Goal: Information Seeking & Learning: Find specific fact

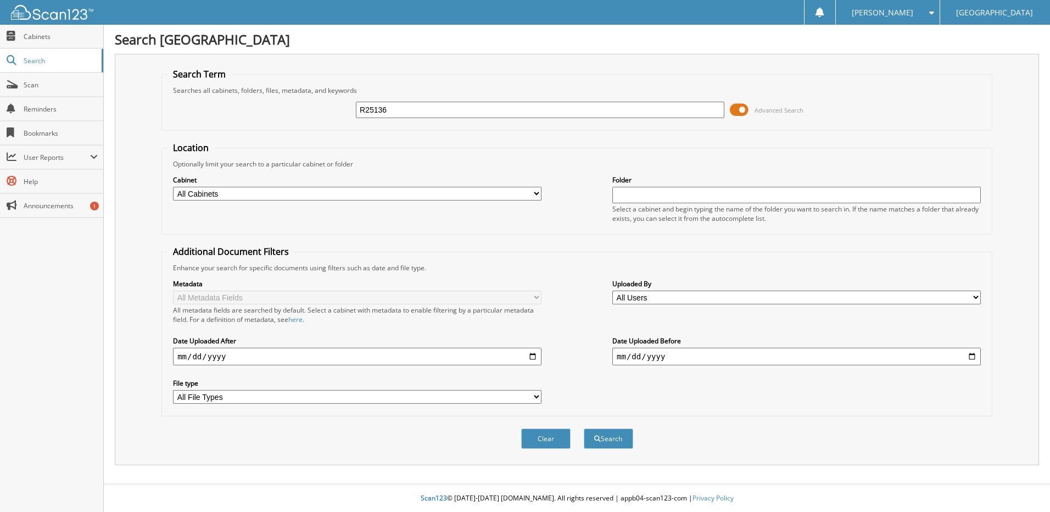
click at [374, 107] on input "R25136" at bounding box center [540, 110] width 368 height 16
type input "R25136"
click at [584, 428] on button "Search" at bounding box center [608, 438] width 49 height 20
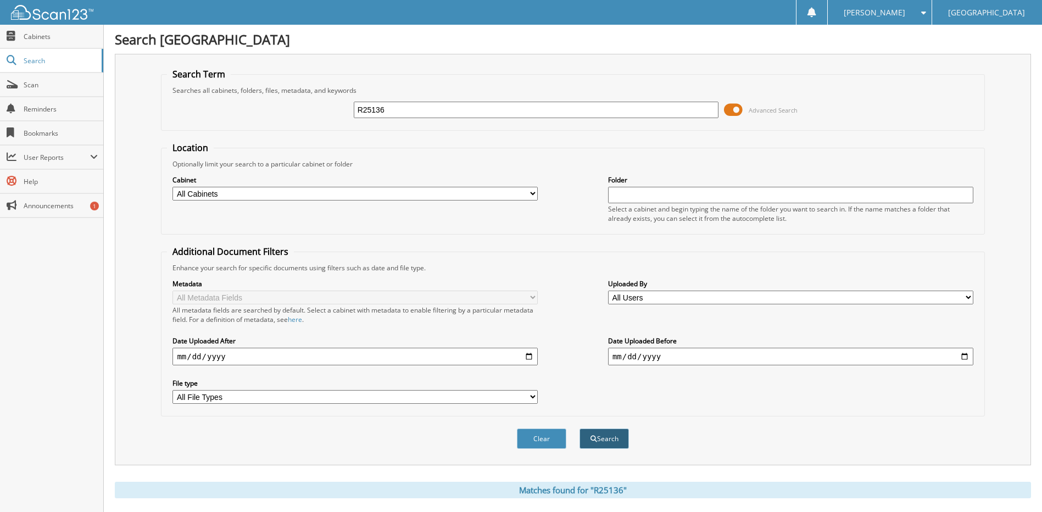
click at [587, 439] on button "Search" at bounding box center [603, 438] width 49 height 20
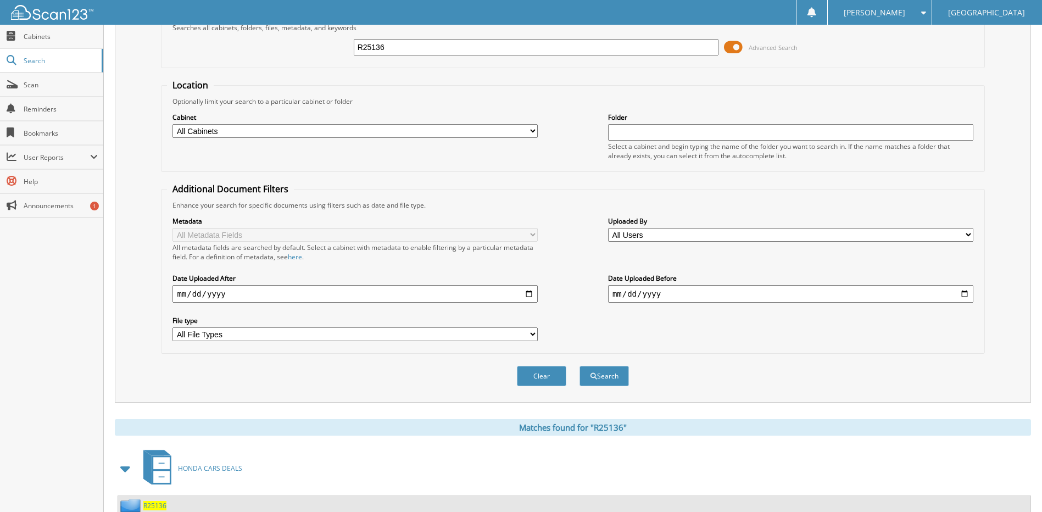
scroll to position [145, 0]
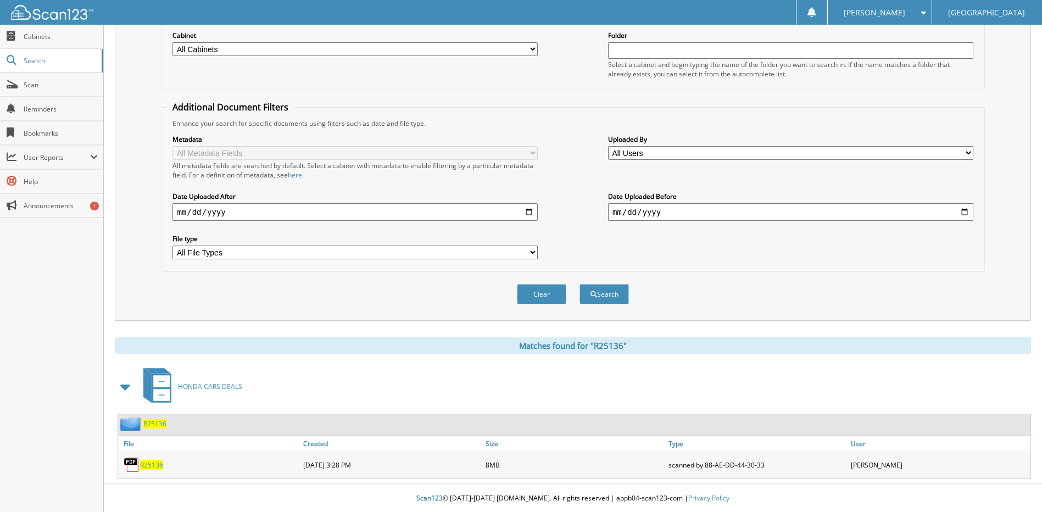
click at [145, 468] on span "R25136" at bounding box center [151, 464] width 23 height 9
